Goal: Information Seeking & Learning: Learn about a topic

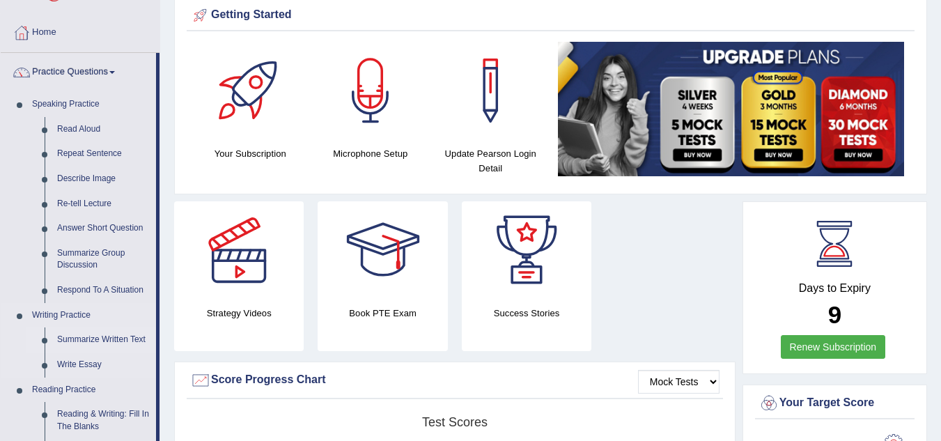
click at [119, 334] on link "Summarize Written Text" at bounding box center [103, 339] width 105 height 25
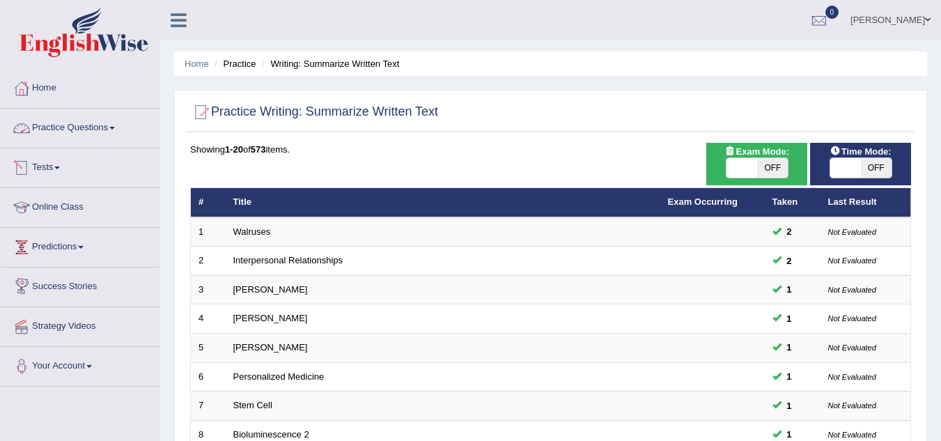
click at [96, 122] on link "Practice Questions" at bounding box center [80, 126] width 159 height 35
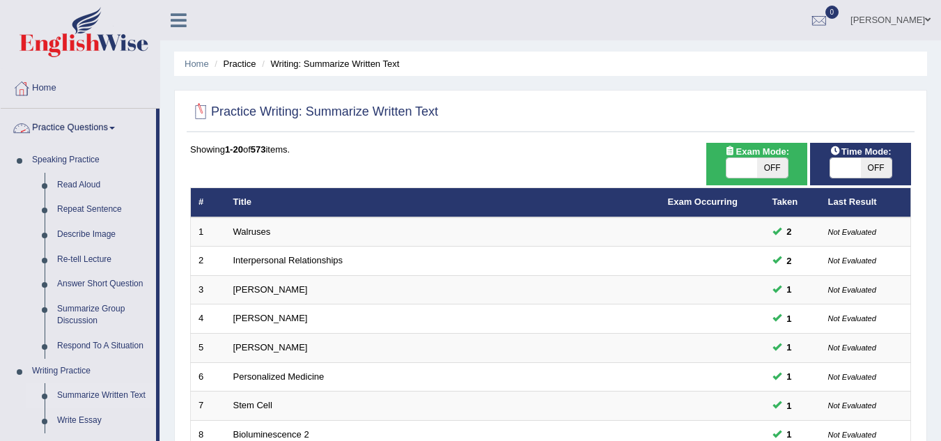
click at [106, 121] on link "Practice Questions" at bounding box center [78, 126] width 155 height 35
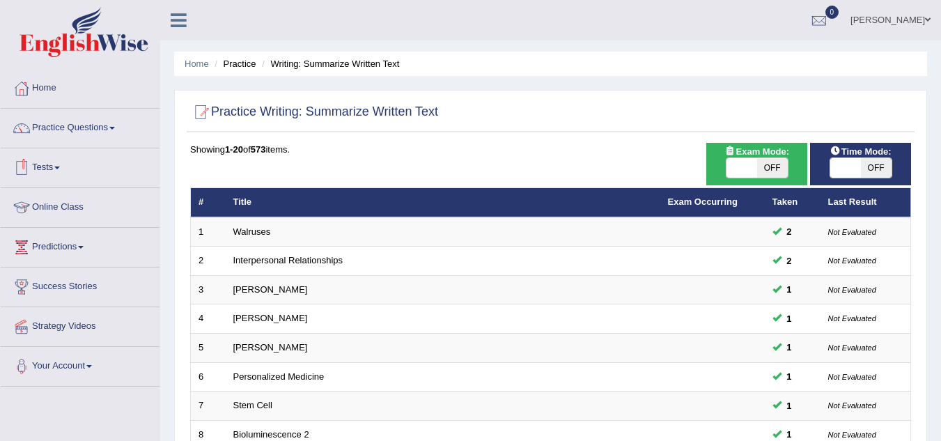
click at [52, 166] on link "Tests" at bounding box center [80, 165] width 159 height 35
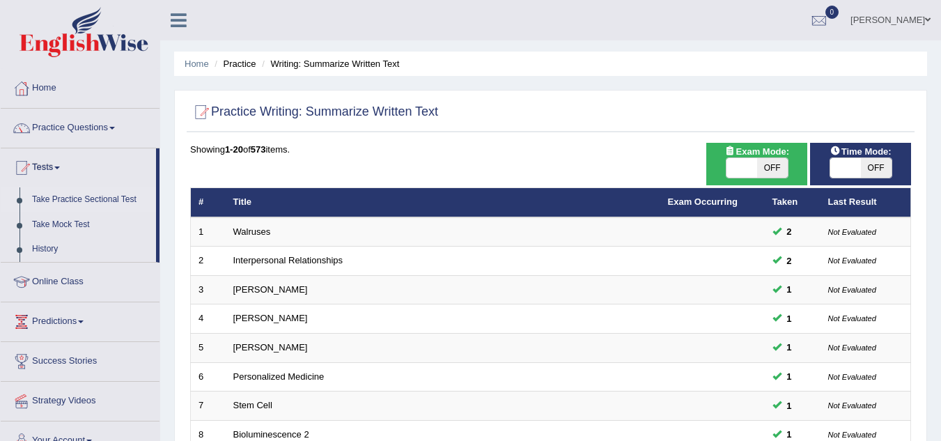
click at [82, 193] on link "Take Practice Sectional Test" at bounding box center [91, 199] width 130 height 25
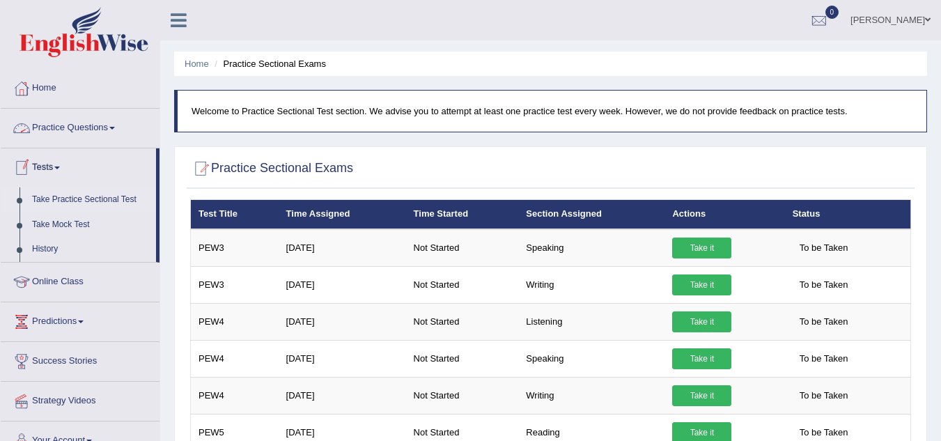
click at [64, 126] on link "Practice Questions" at bounding box center [80, 126] width 159 height 35
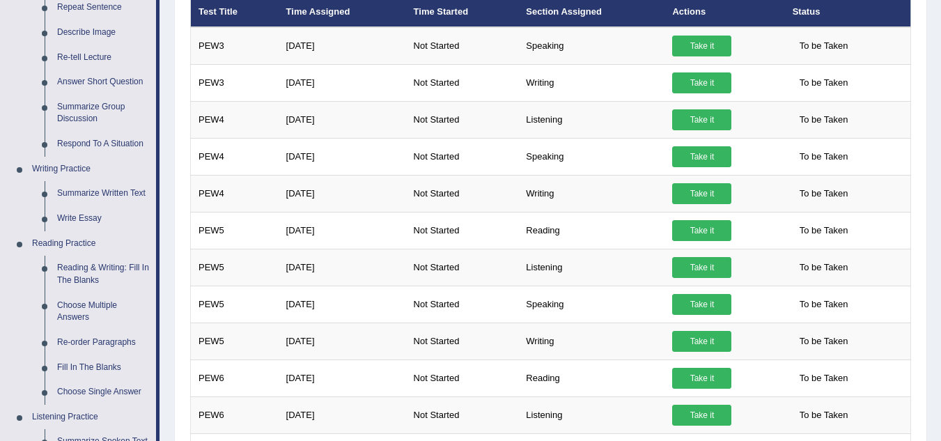
scroll to position [195, 0]
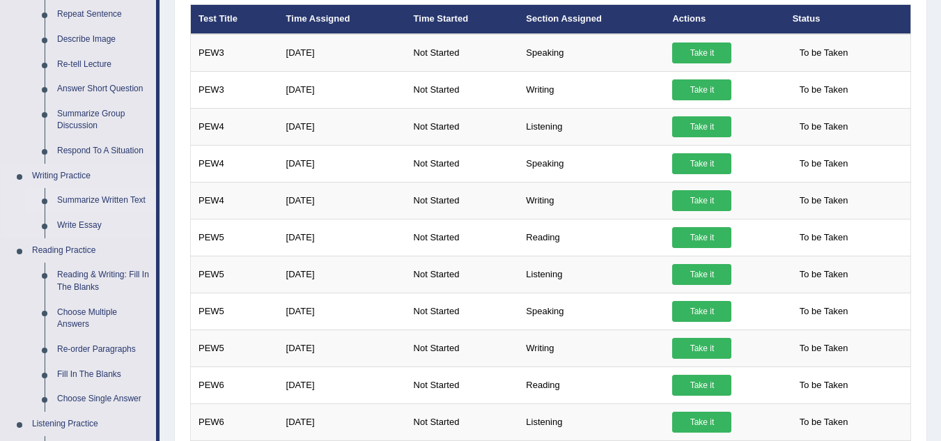
click at [116, 194] on link "Summarize Written Text" at bounding box center [103, 200] width 105 height 25
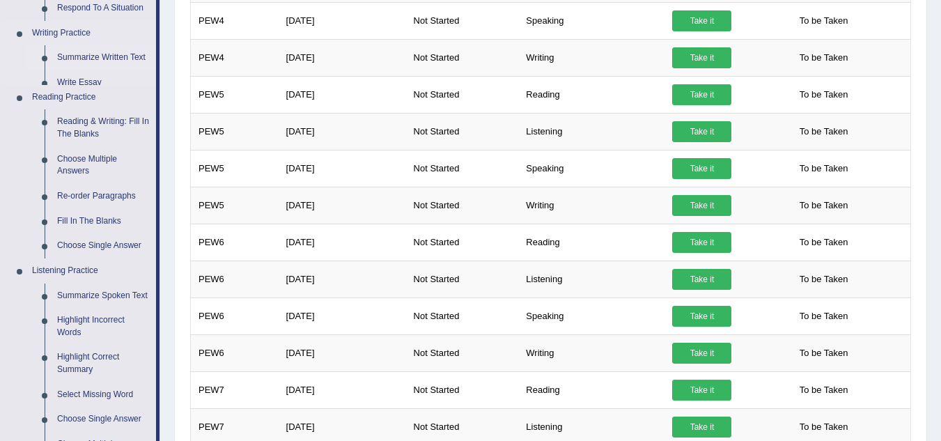
scroll to position [653, 0]
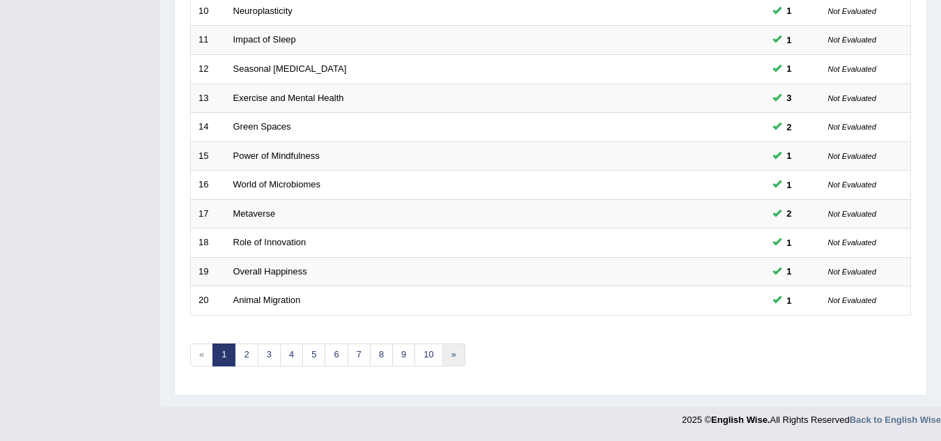
click at [456, 354] on link "»" at bounding box center [453, 354] width 23 height 23
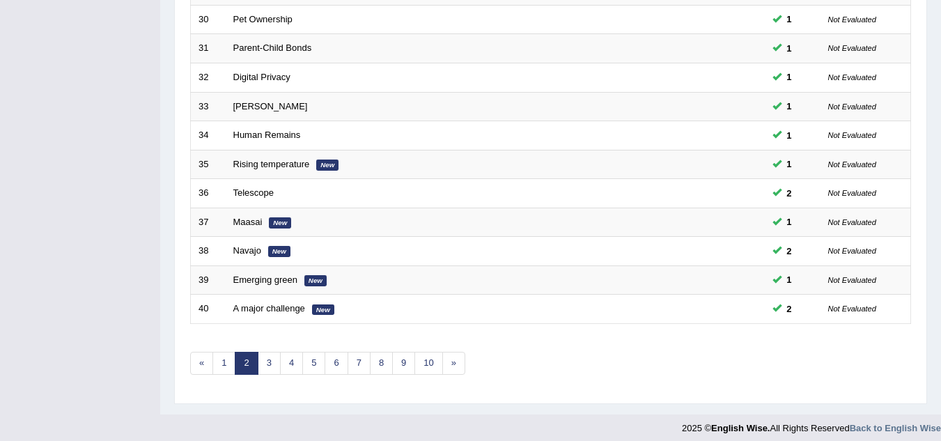
scroll to position [481, 0]
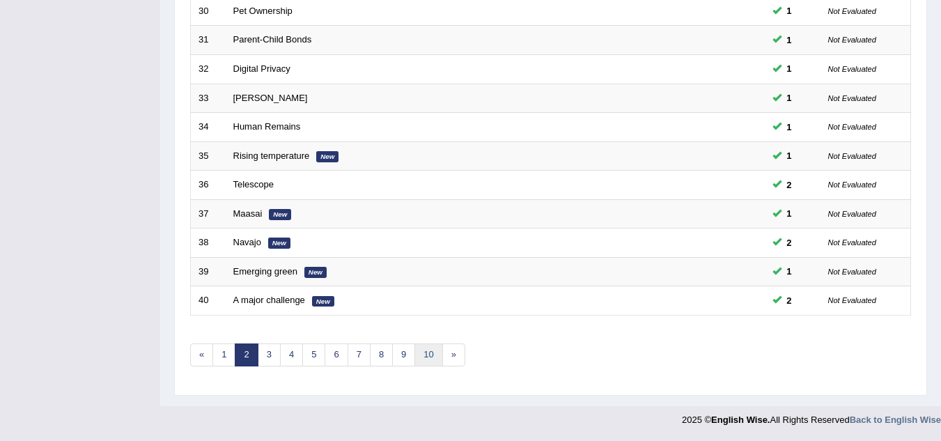
click at [434, 355] on link "10" at bounding box center [428, 354] width 28 height 23
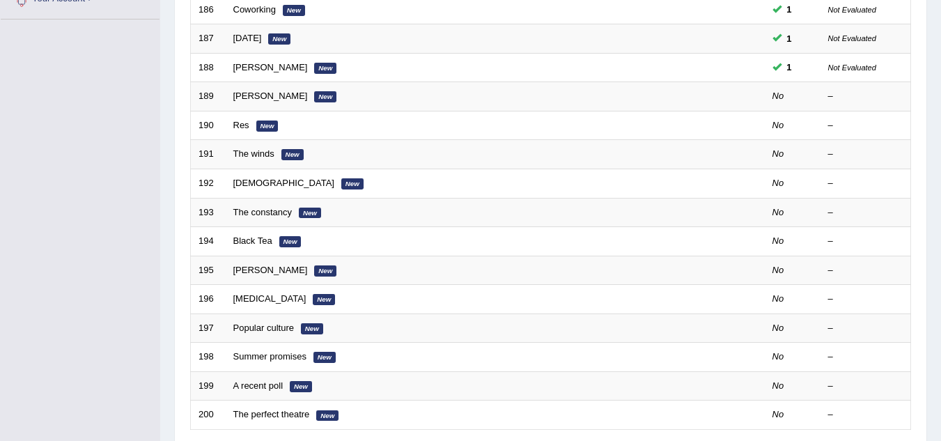
scroll to position [251, 0]
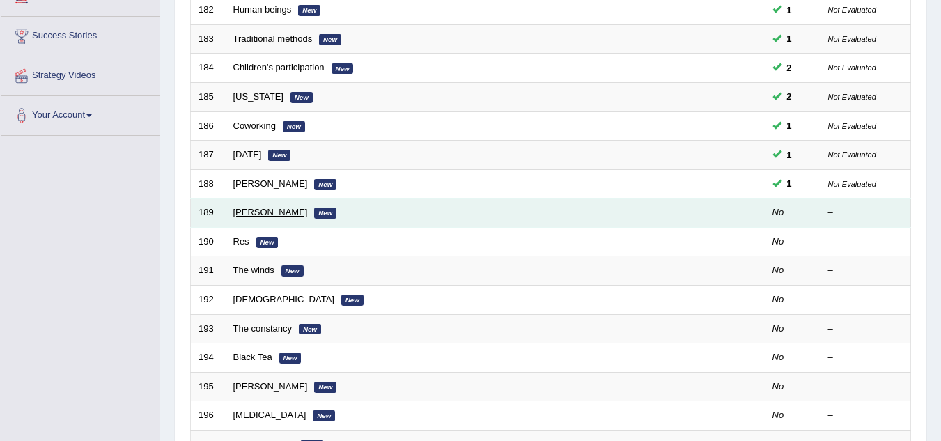
click at [276, 215] on link "Edmund Hillary" at bounding box center [270, 212] width 75 height 10
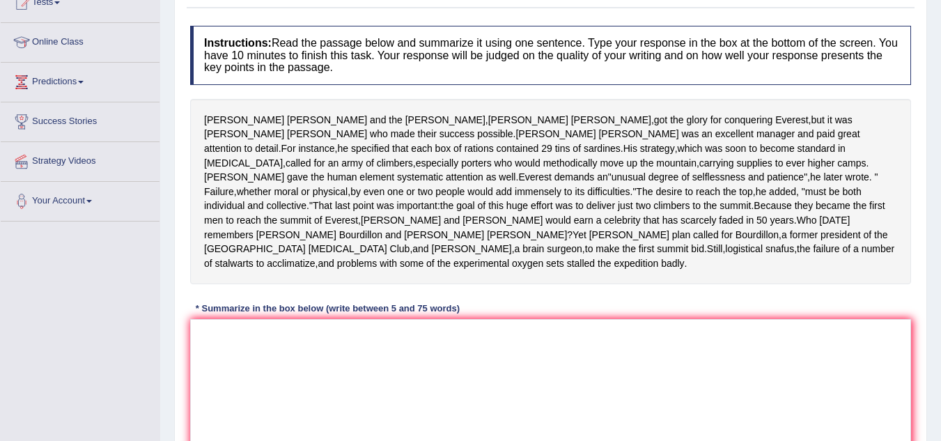
scroll to position [167, 0]
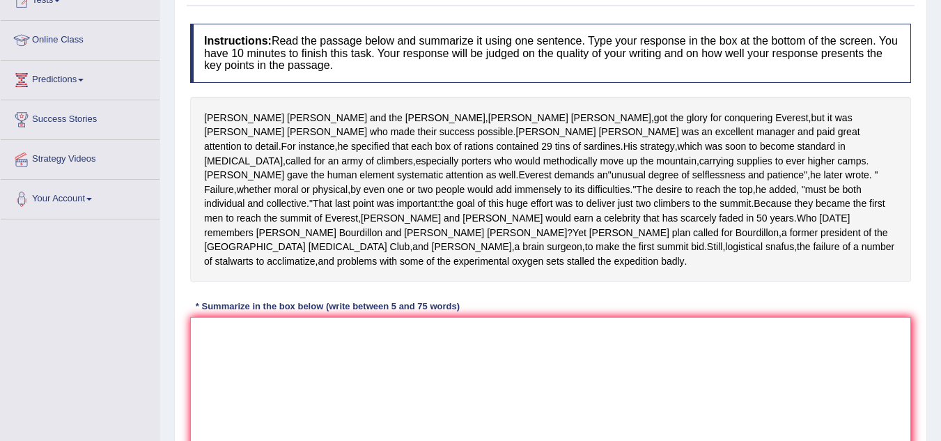
click at [238, 344] on textarea at bounding box center [550, 384] width 721 height 135
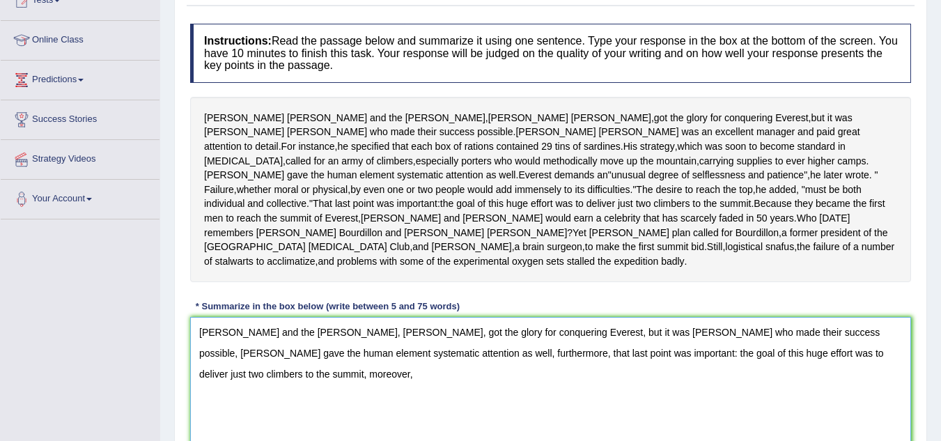
scroll to position [290, 0]
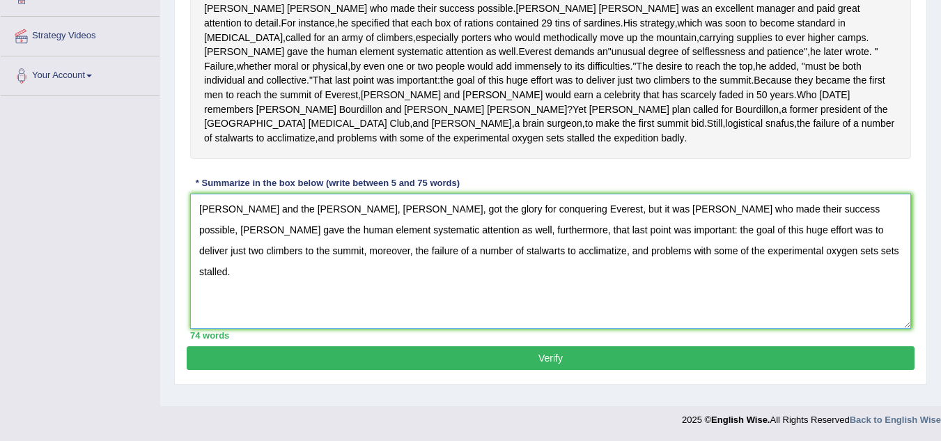
type textarea "Edmund Hillary and the Porter, Tenzing Norgay, got the glory for conquering Eve…"
click at [449, 354] on button "Verify" at bounding box center [551, 358] width 728 height 24
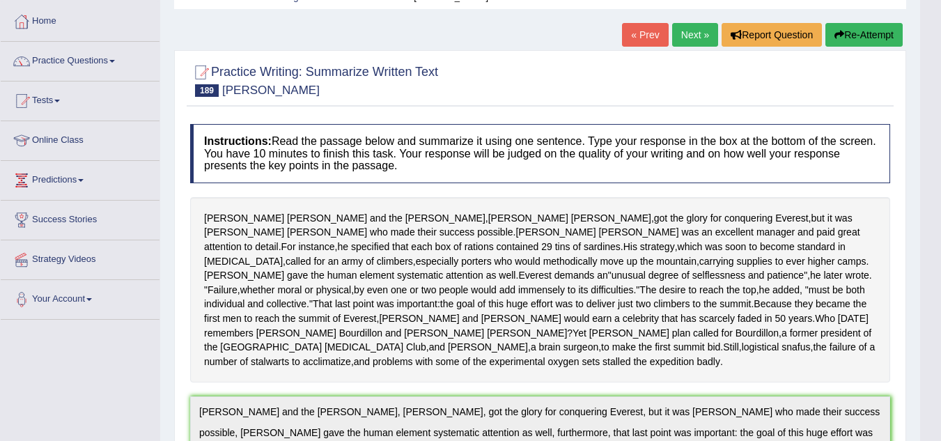
scroll to position [0, 0]
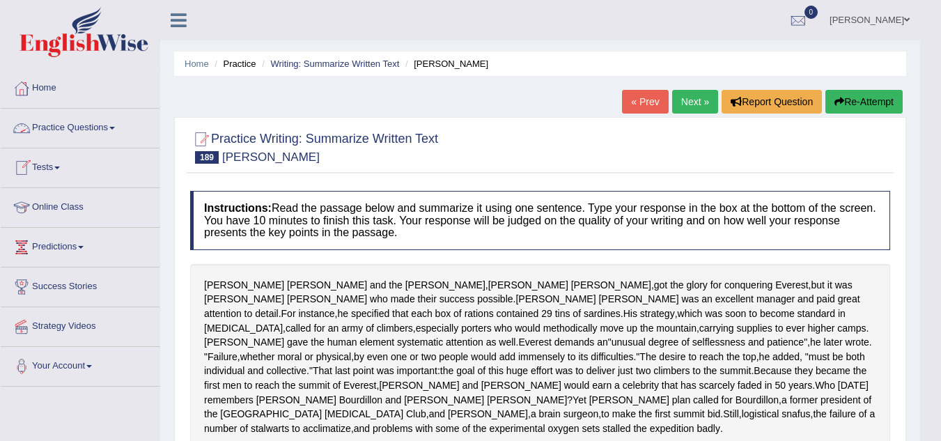
click at [108, 121] on link "Practice Questions" at bounding box center [80, 126] width 159 height 35
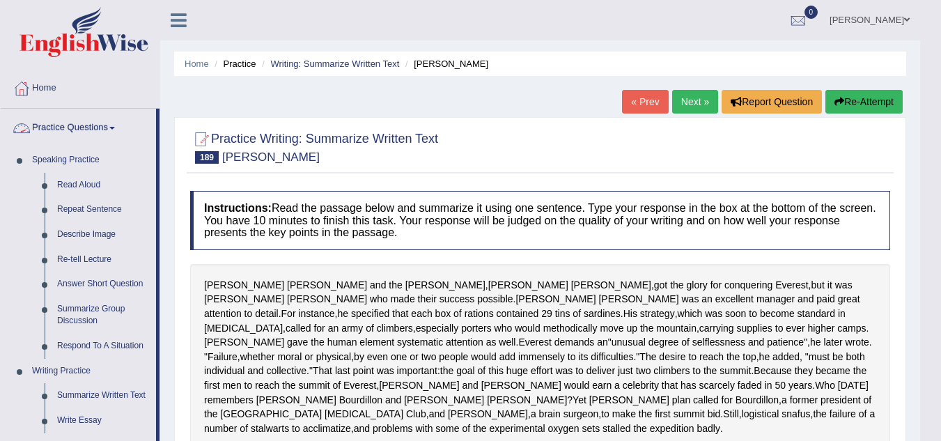
click at [107, 125] on link "Practice Questions" at bounding box center [78, 126] width 155 height 35
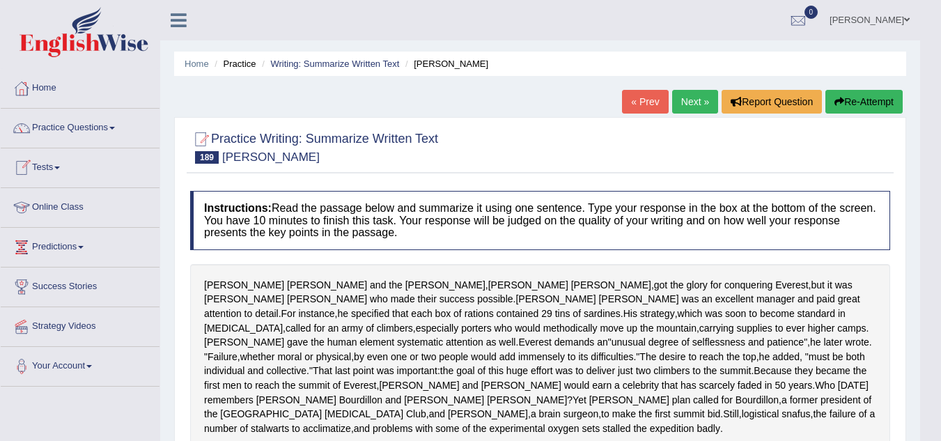
click at [59, 164] on link "Tests" at bounding box center [80, 165] width 159 height 35
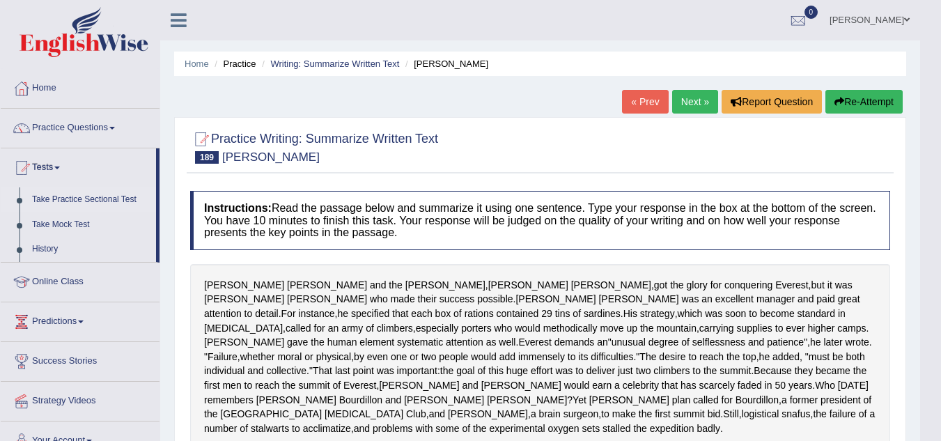
click at [81, 196] on link "Take Practice Sectional Test" at bounding box center [91, 199] width 130 height 25
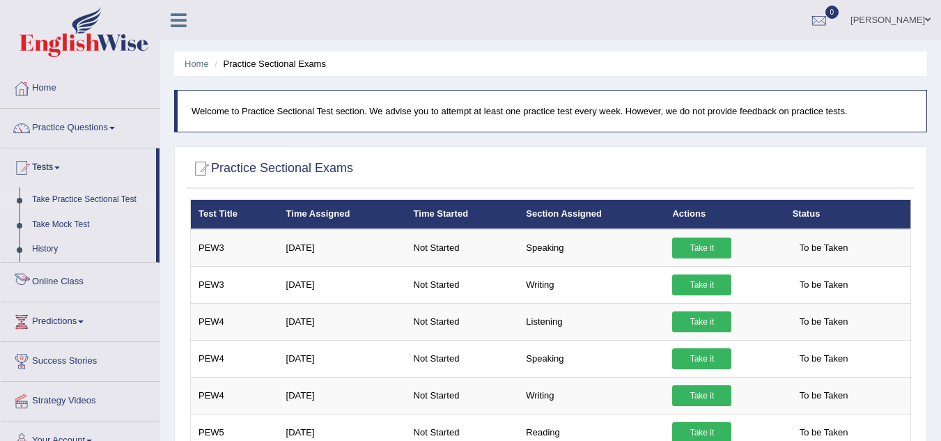
click at [64, 280] on link "Online Class" at bounding box center [80, 280] width 159 height 35
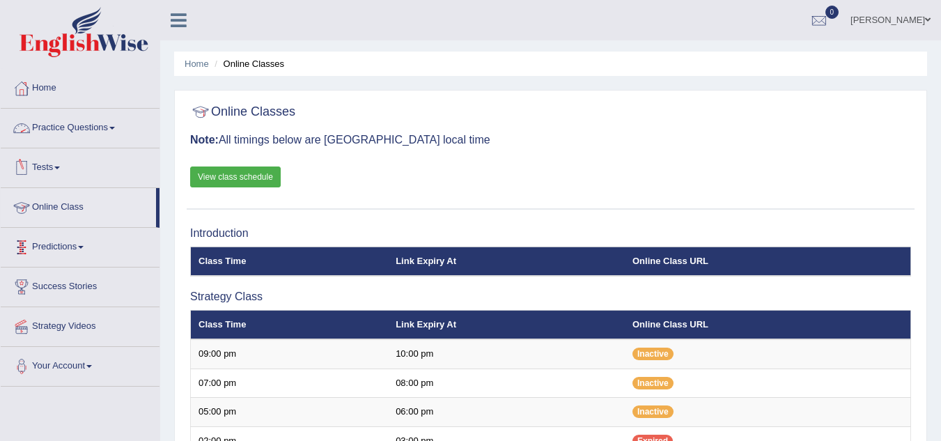
click at [107, 121] on link "Practice Questions" at bounding box center [80, 126] width 159 height 35
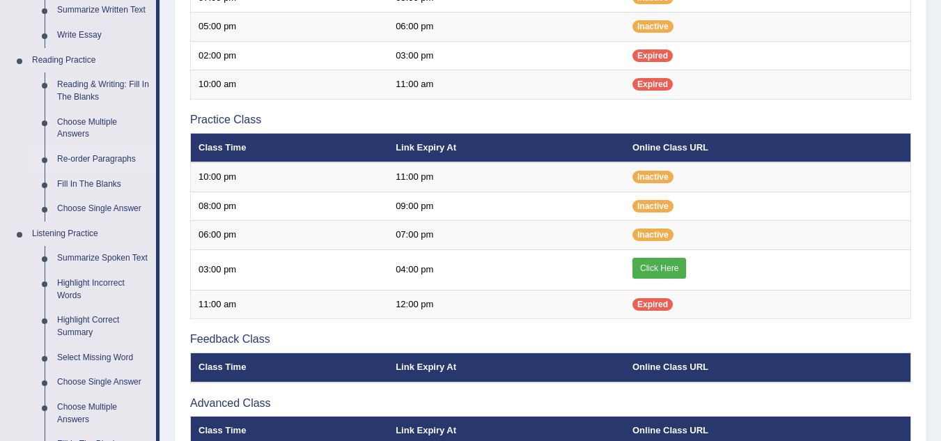
click at [87, 155] on link "Re-order Paragraphs" at bounding box center [103, 159] width 105 height 25
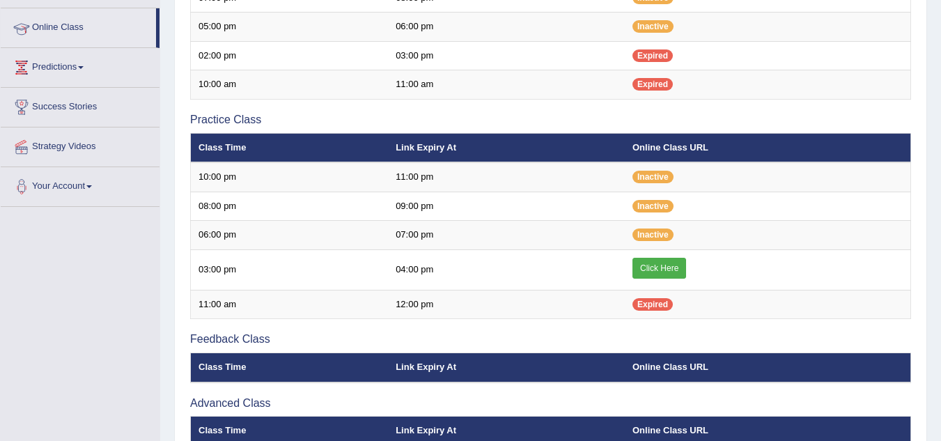
scroll to position [236, 0]
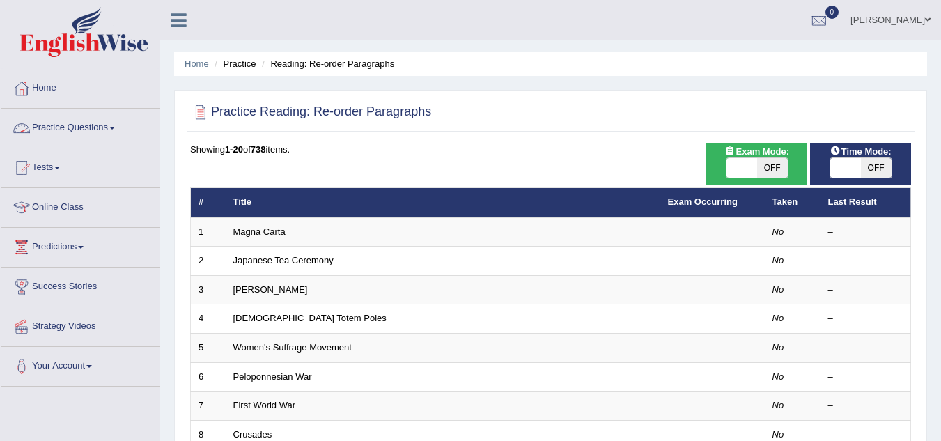
click at [111, 125] on link "Practice Questions" at bounding box center [80, 126] width 159 height 35
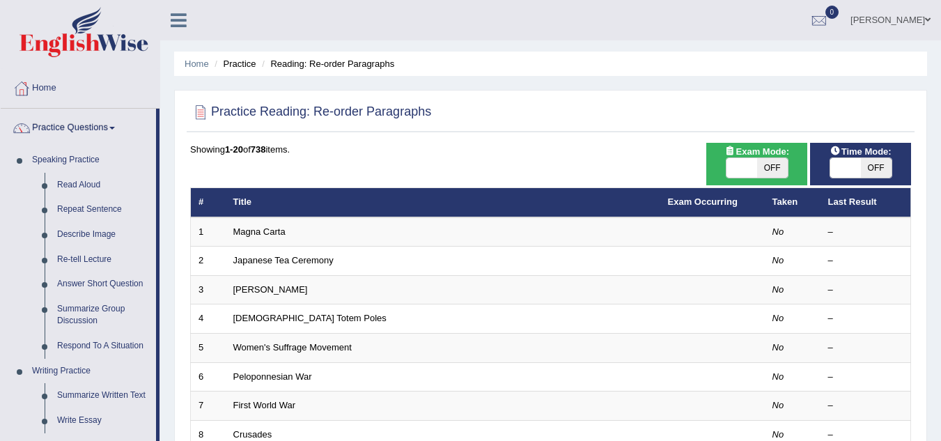
scroll to position [385, 0]
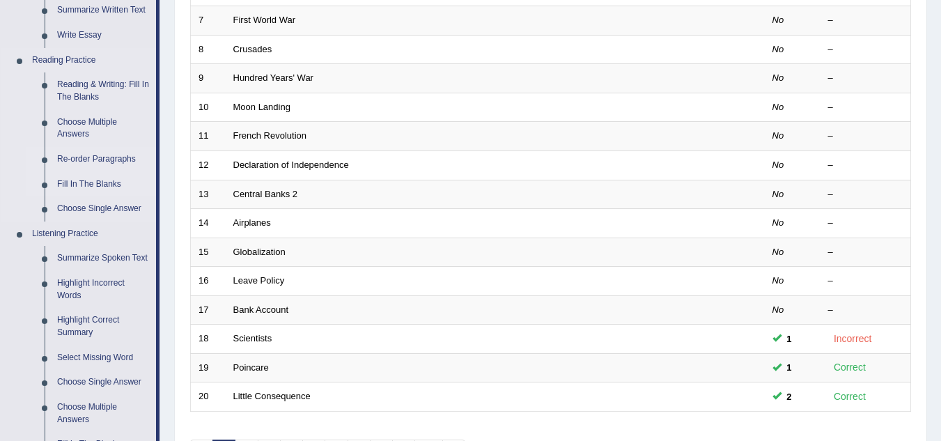
click at [104, 177] on link "Fill In The Blanks" at bounding box center [103, 184] width 105 height 25
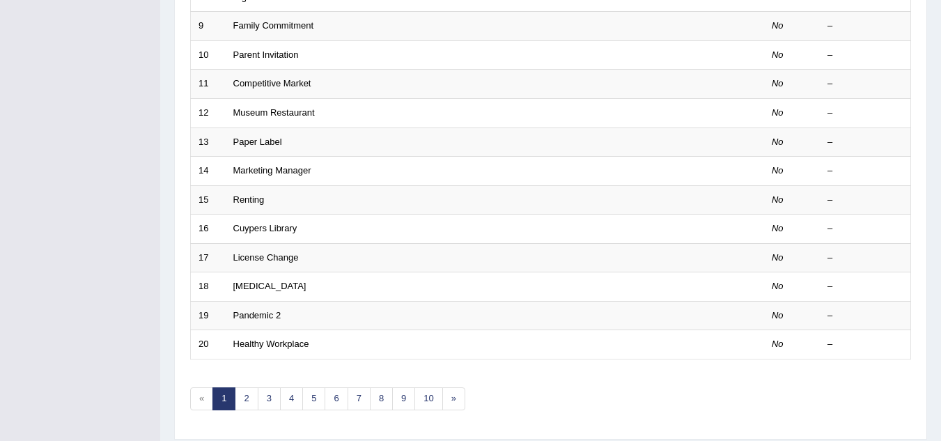
scroll to position [481, 0]
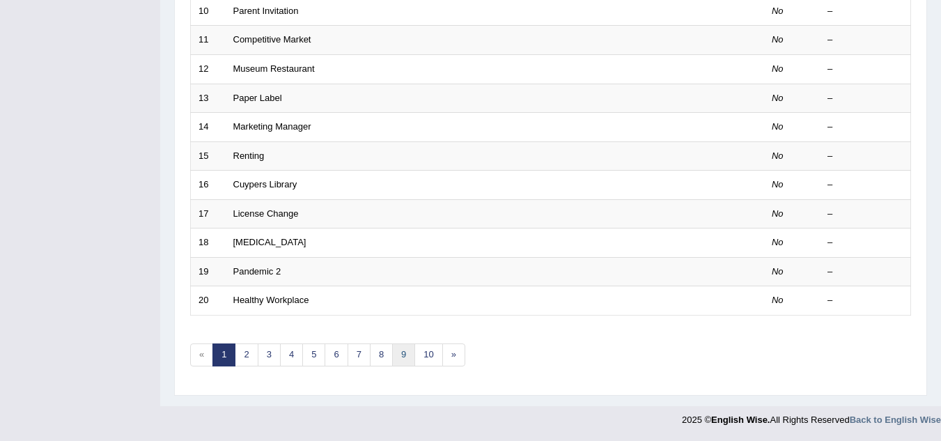
click at [404, 359] on link "9" at bounding box center [403, 354] width 23 height 23
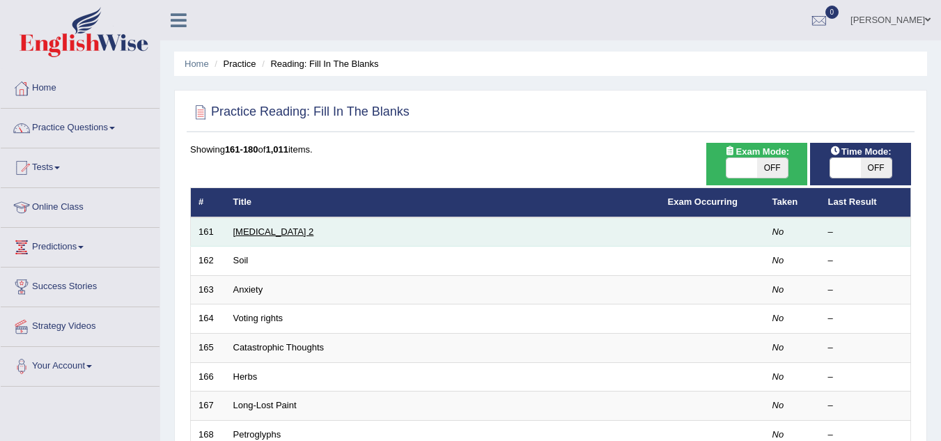
click at [277, 231] on link "[MEDICAL_DATA] 2" at bounding box center [273, 231] width 81 height 10
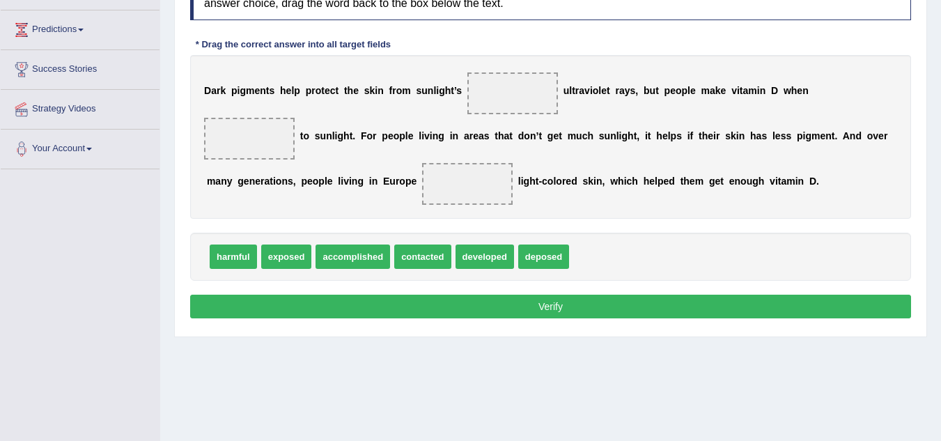
scroll to position [251, 0]
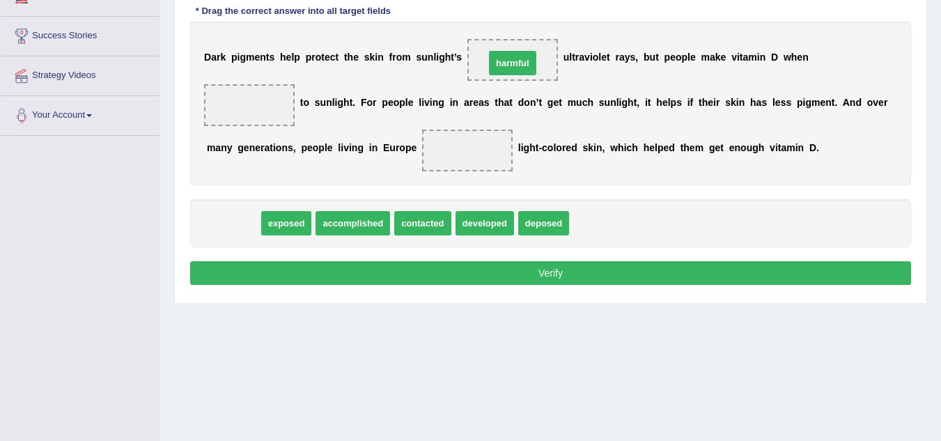
drag, startPoint x: 228, startPoint y: 224, endPoint x: 507, endPoint y: 64, distance: 322.0
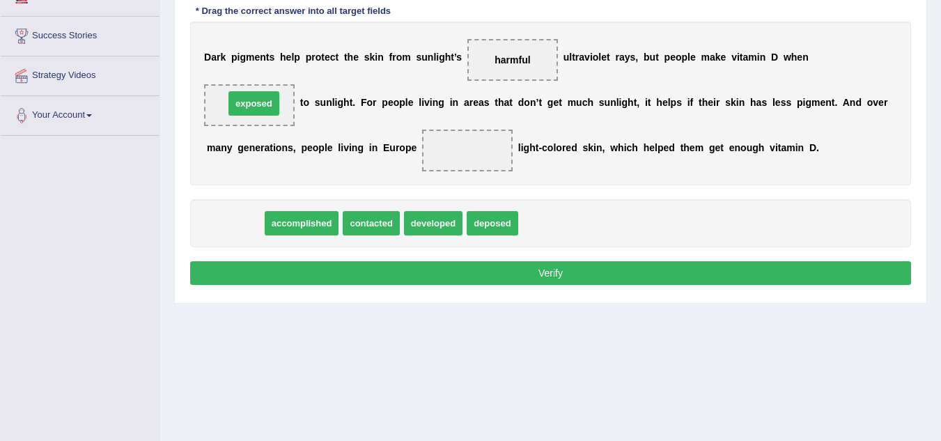
drag, startPoint x: 235, startPoint y: 221, endPoint x: 254, endPoint y: 101, distance: 121.3
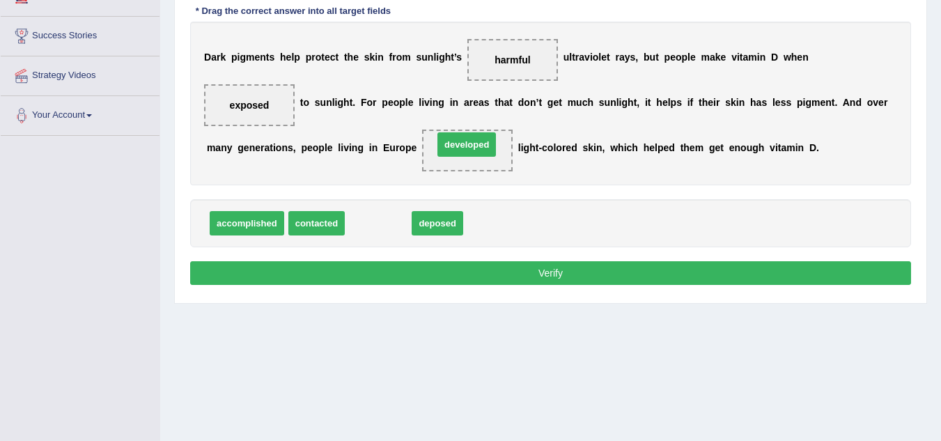
drag, startPoint x: 362, startPoint y: 222, endPoint x: 451, endPoint y: 144, distance: 118.4
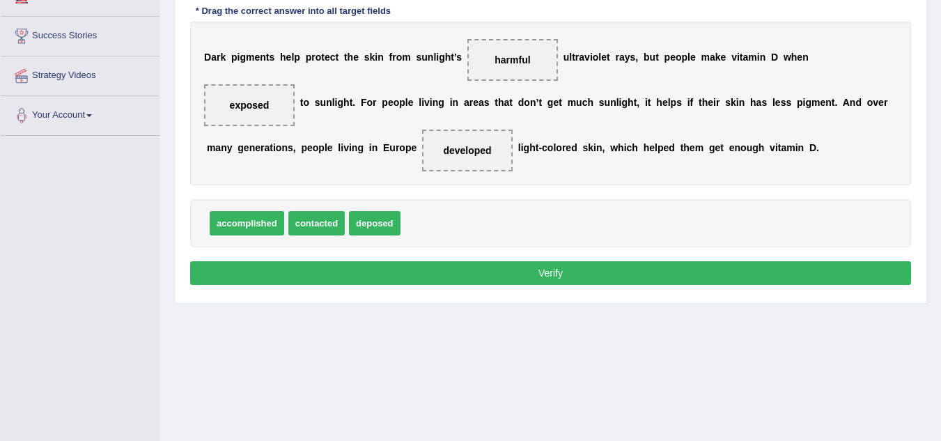
click at [449, 271] on button "Verify" at bounding box center [550, 273] width 721 height 24
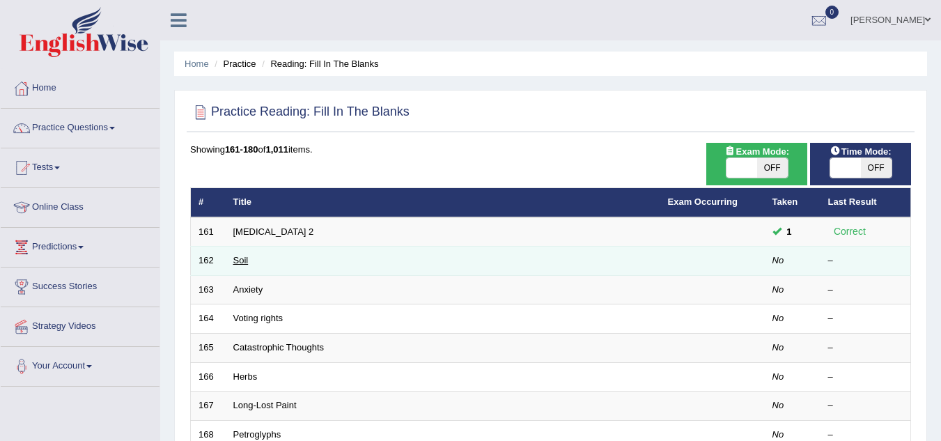
click at [243, 260] on link "Soil" at bounding box center [240, 260] width 15 height 10
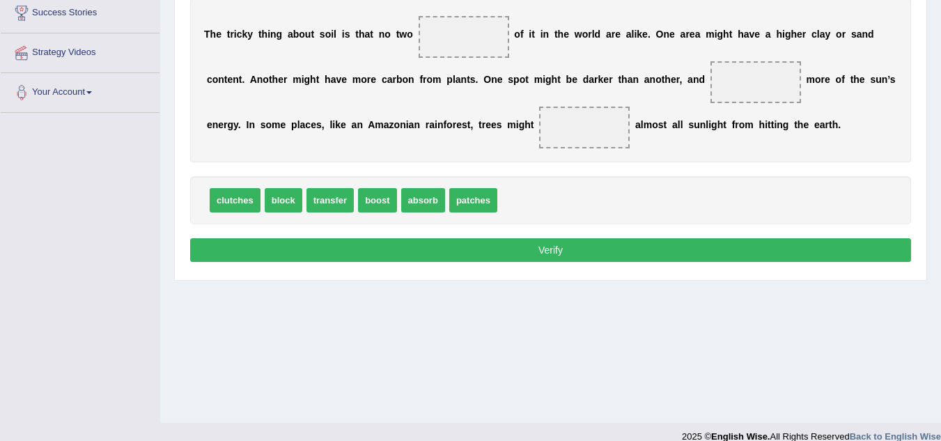
scroll to position [279, 0]
